Goal: Check status

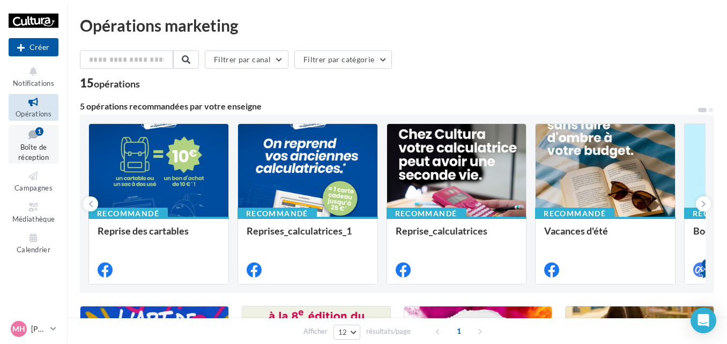
click at [19, 139] on icon at bounding box center [33, 134] width 43 height 14
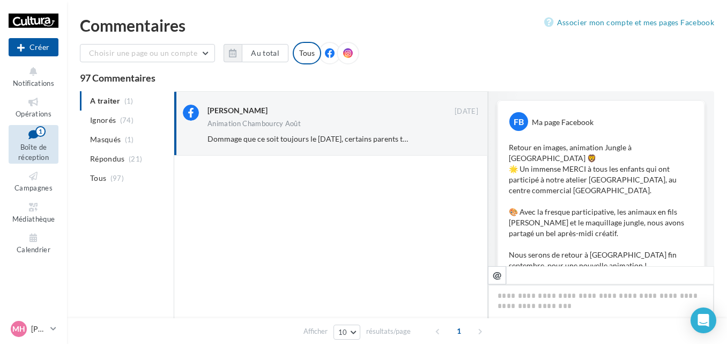
scroll to position [360, 0]
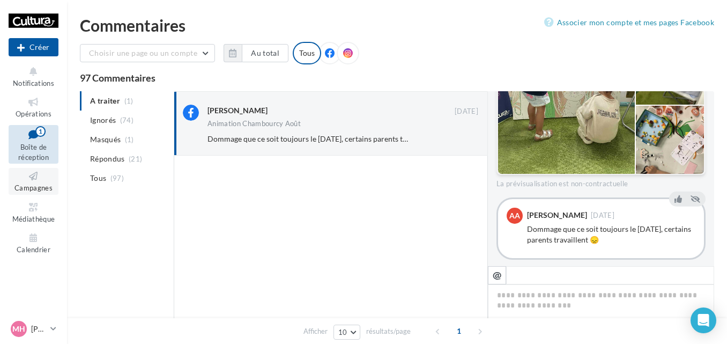
click at [21, 176] on icon at bounding box center [33, 176] width 43 height 12
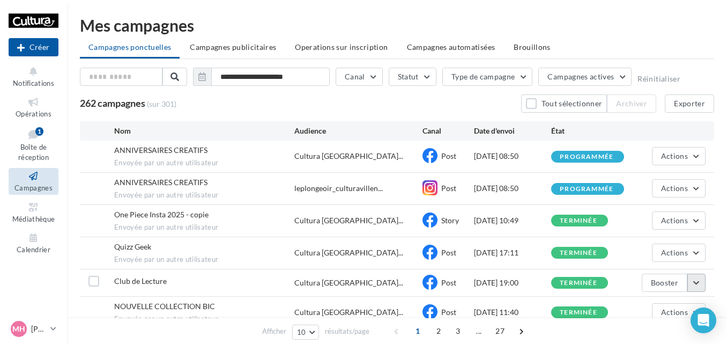
click at [699, 287] on button "button" at bounding box center [696, 282] width 18 height 18
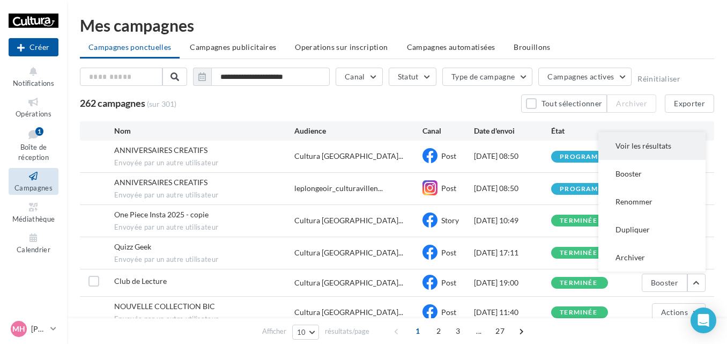
click at [643, 155] on button "Voir les résultats" at bounding box center [651, 146] width 107 height 28
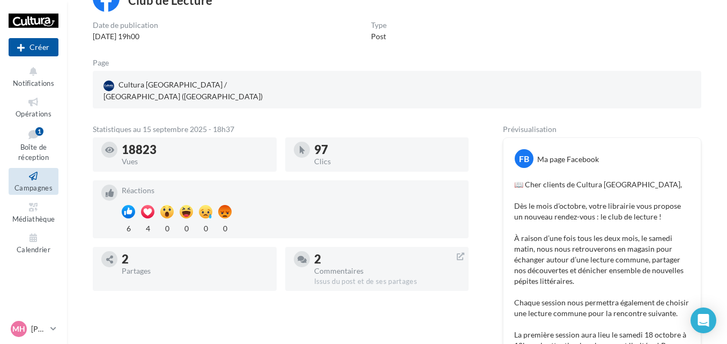
scroll to position [88, 0]
